Goal: Find specific page/section: Find specific page/section

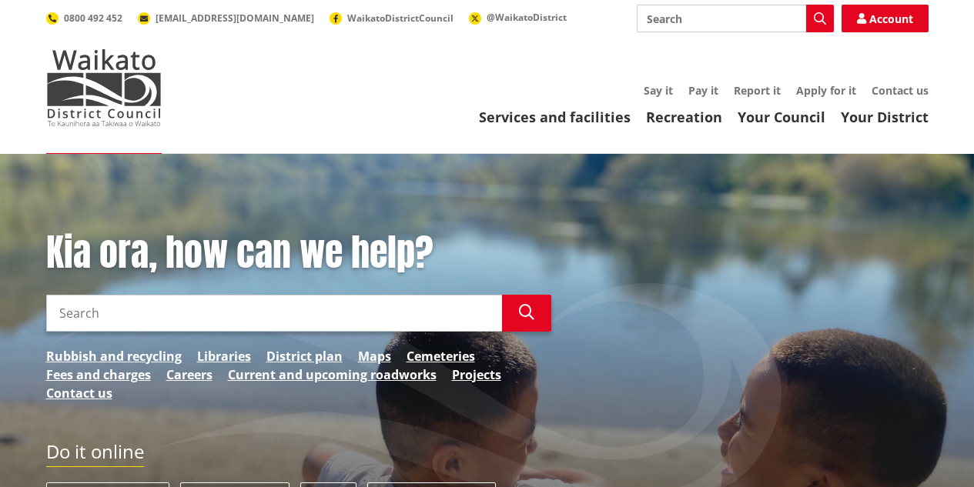
click at [701, 23] on input "Search" at bounding box center [735, 19] width 197 height 28
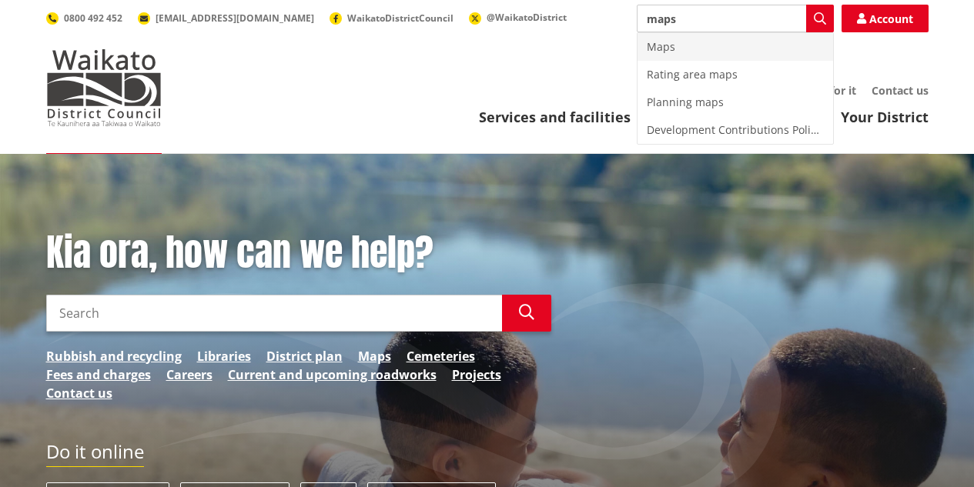
click at [659, 45] on div "Maps" at bounding box center [735, 47] width 196 height 28
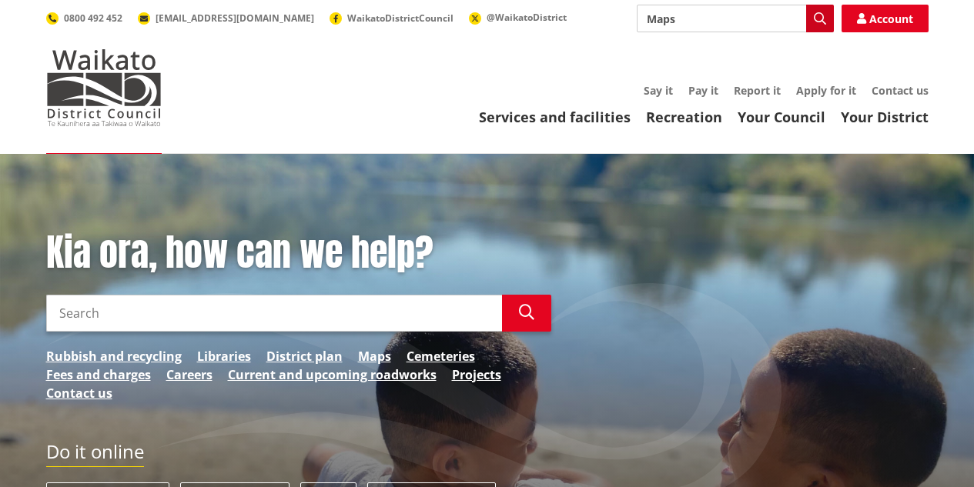
type input "Maps"
click at [820, 16] on icon "button" at bounding box center [820, 18] width 12 height 12
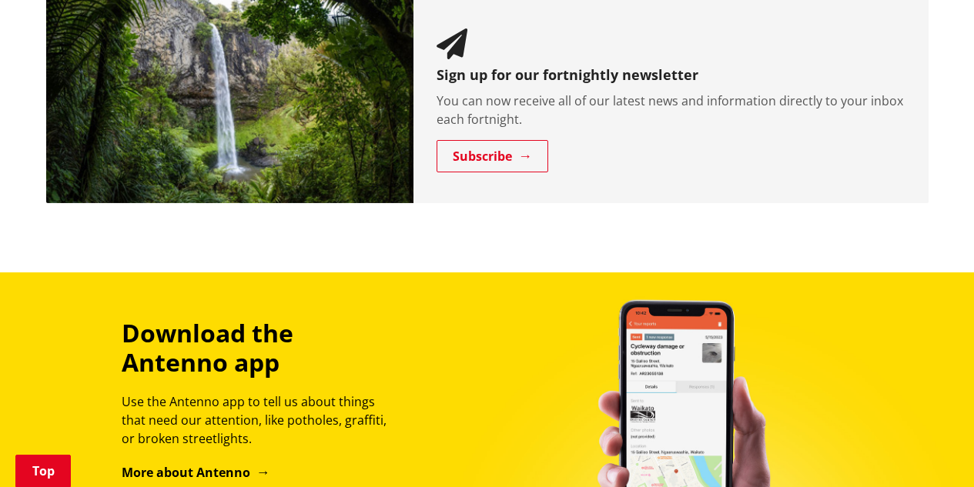
scroll to position [1540, 0]
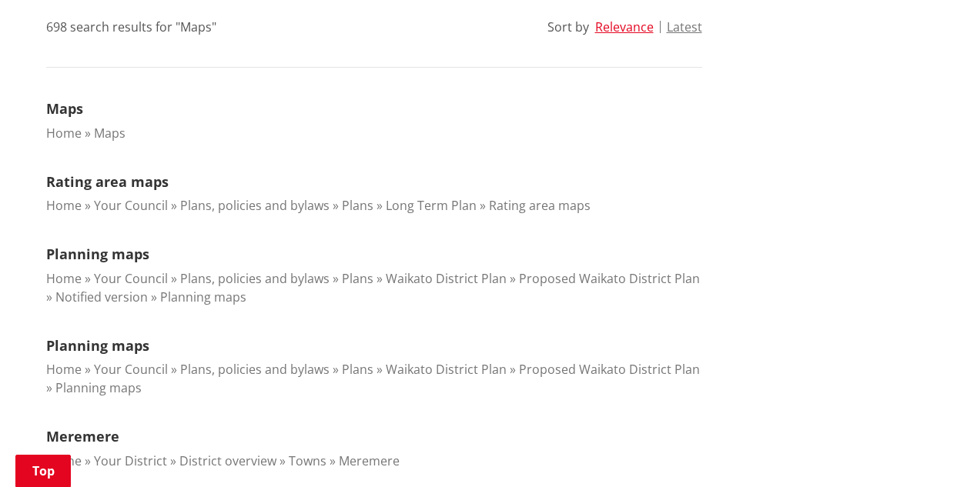
scroll to position [231, 0]
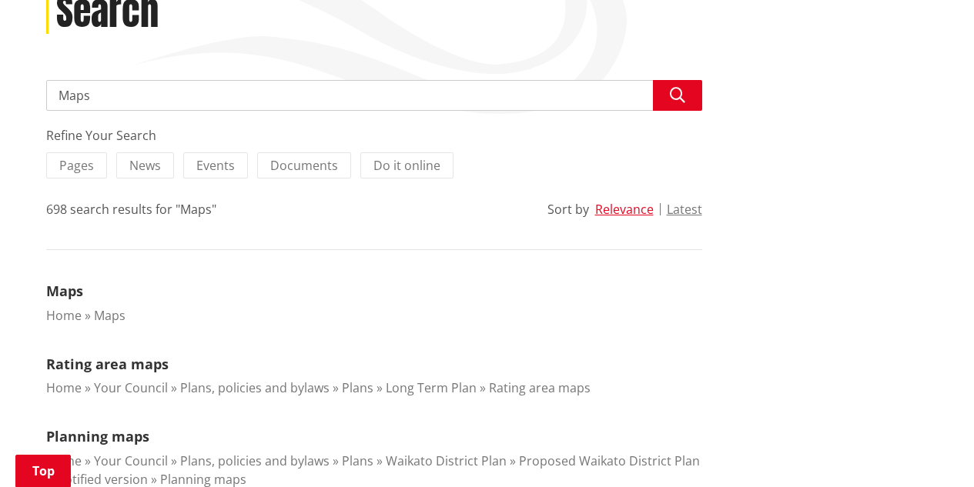
click at [69, 317] on link "Home" at bounding box center [63, 315] width 35 height 17
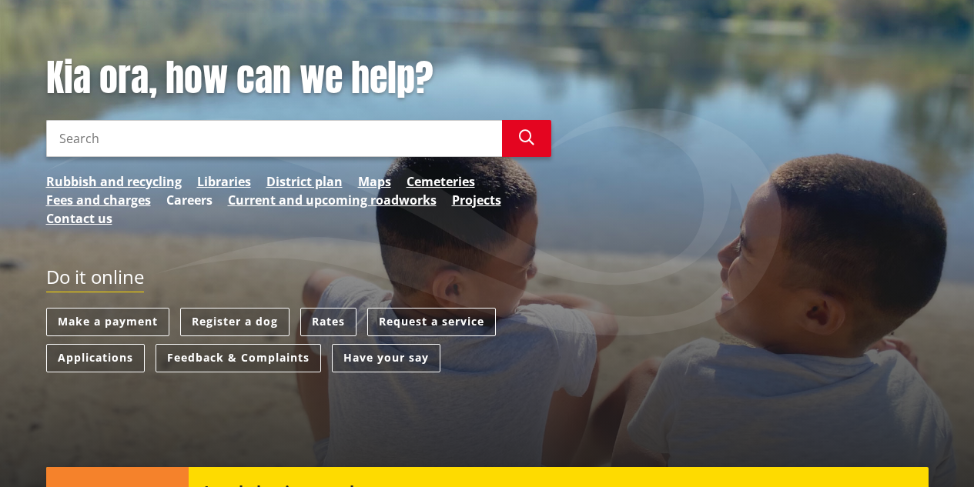
scroll to position [147, 0]
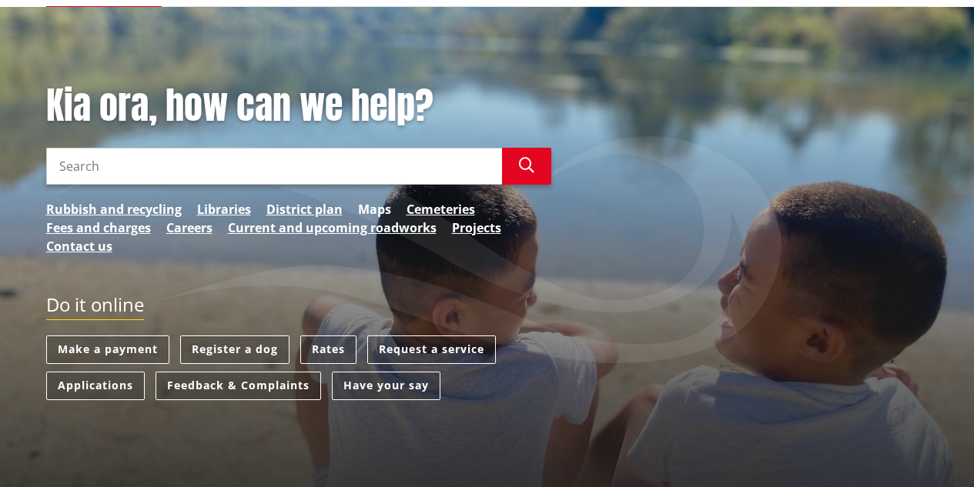
click at [366, 212] on link "Maps" at bounding box center [374, 209] width 33 height 18
